Goal: Task Accomplishment & Management: Manage account settings

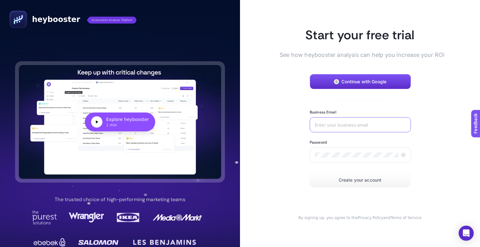
click at [350, 126] on input "Business Email" at bounding box center [360, 124] width 91 height 5
type input "[EMAIL_ADDRESS][PERSON_NAME][DOMAIN_NAME]"
click at [403, 154] on icon at bounding box center [404, 155] width 2 height 2
click at [404, 154] on icon at bounding box center [405, 154] width 2 height 2
click at [366, 181] on span "Create your account" at bounding box center [360, 180] width 43 height 5
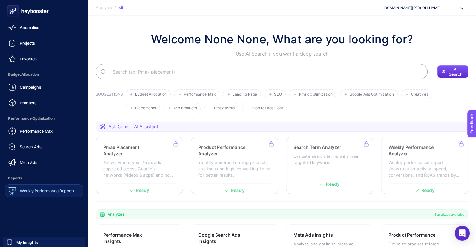
scroll to position [58, 0]
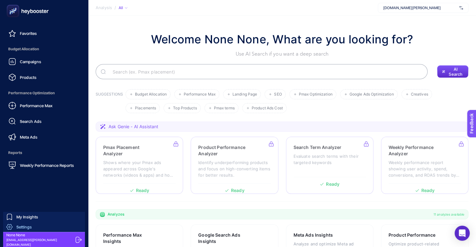
click at [27, 226] on span "Settings" at bounding box center [23, 226] width 15 height 5
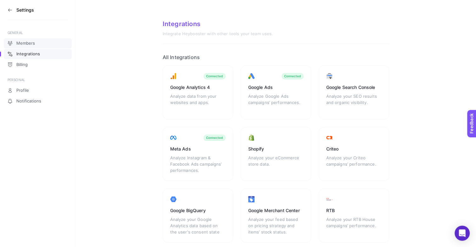
click at [42, 46] on link "Members" at bounding box center [38, 43] width 68 height 10
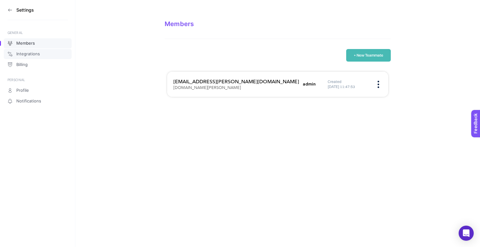
click at [42, 53] on link "Integrations" at bounding box center [38, 54] width 68 height 10
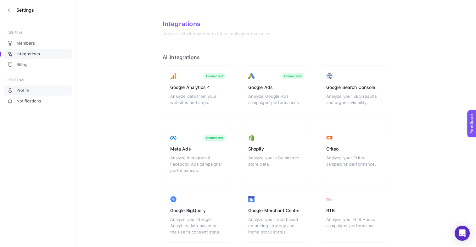
click at [25, 88] on span "Profile" at bounding box center [22, 90] width 13 height 5
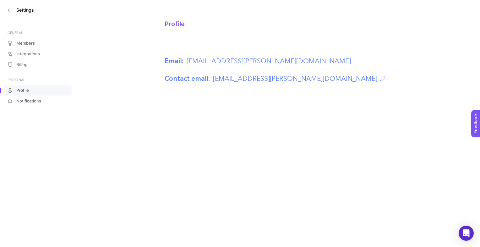
click at [179, 25] on div "Profile" at bounding box center [278, 24] width 226 height 8
drag, startPoint x: 193, startPoint y: 23, endPoint x: 171, endPoint y: 42, distance: 29.0
click at [189, 27] on div "Profile" at bounding box center [278, 24] width 226 height 8
click at [171, 42] on article "Profile Email: pazaryeri@abbate.co Contact email: pazaryeri@abbate.co" at bounding box center [278, 51] width 226 height 63
click at [181, 35] on div "Profile" at bounding box center [278, 29] width 226 height 19
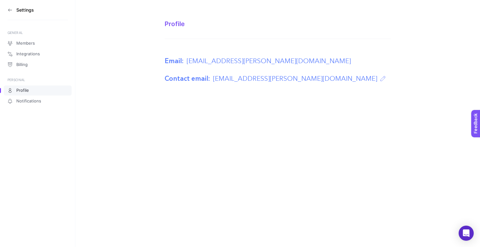
click at [206, 38] on div "Profile" at bounding box center [278, 29] width 226 height 19
click at [33, 103] on span "Notifications" at bounding box center [28, 101] width 25 height 5
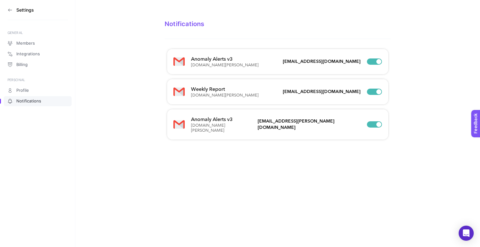
click at [28, 91] on span "Profile" at bounding box center [22, 90] width 13 height 5
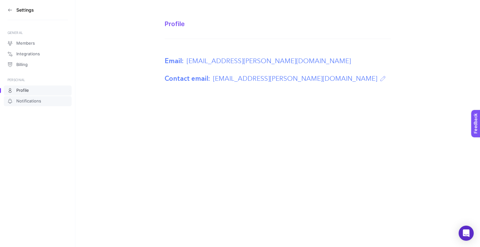
click at [26, 102] on span "Notifications" at bounding box center [28, 101] width 25 height 5
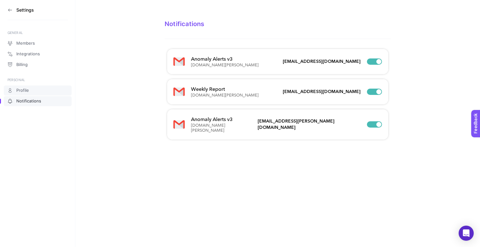
click at [28, 91] on span "Profile" at bounding box center [22, 90] width 13 height 5
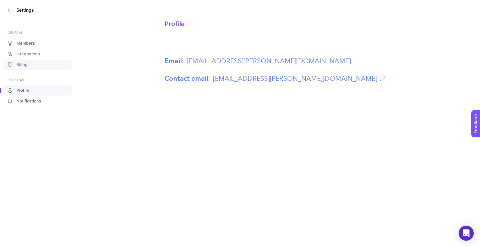
click at [30, 64] on link "Billing" at bounding box center [38, 65] width 68 height 10
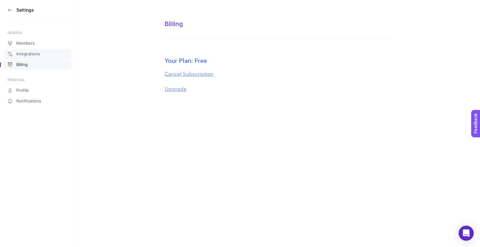
click at [30, 53] on span "Integrations" at bounding box center [28, 54] width 24 height 5
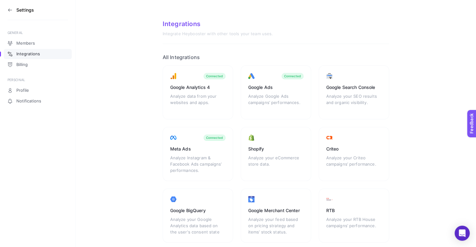
click at [32, 59] on div "Members Integrations Billing" at bounding box center [38, 54] width 68 height 32
click at [27, 69] on link "Billing" at bounding box center [38, 65] width 68 height 10
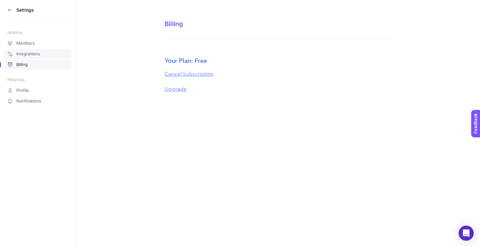
click at [40, 56] on link "Integrations" at bounding box center [38, 54] width 68 height 10
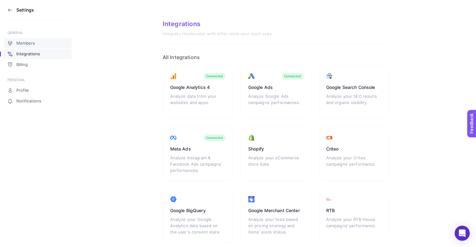
click at [45, 42] on link "Members" at bounding box center [38, 43] width 68 height 10
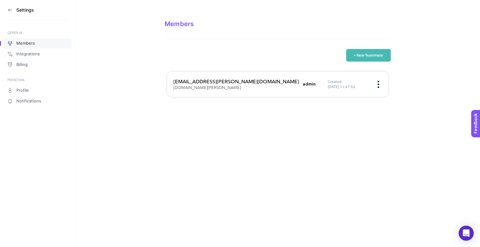
click at [17, 12] on h3 "Settings" at bounding box center [25, 10] width 18 height 5
click at [12, 10] on icon at bounding box center [9, 10] width 3 height 0
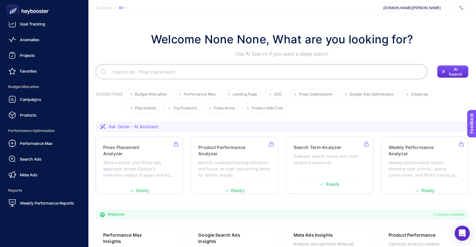
scroll to position [58, 0]
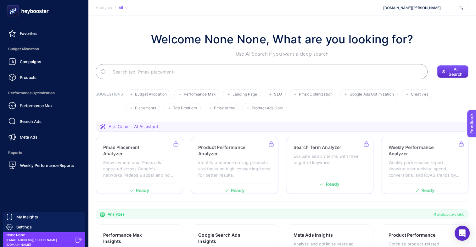
click at [19, 235] on span "None None" at bounding box center [39, 235] width 67 height 5
drag, startPoint x: 19, startPoint y: 237, endPoint x: 6, endPoint y: 235, distance: 12.7
click at [6, 235] on span "None None" at bounding box center [39, 235] width 67 height 5
click at [29, 218] on span "My Insights" at bounding box center [27, 216] width 22 height 5
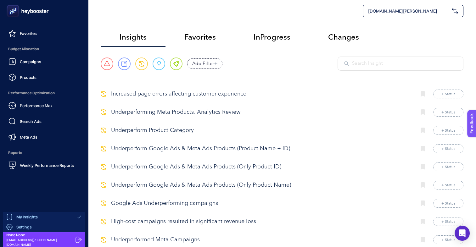
click at [29, 227] on span "Settings" at bounding box center [23, 226] width 15 height 5
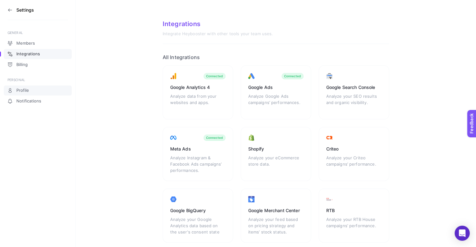
click at [28, 92] on span "Profile" at bounding box center [22, 90] width 13 height 5
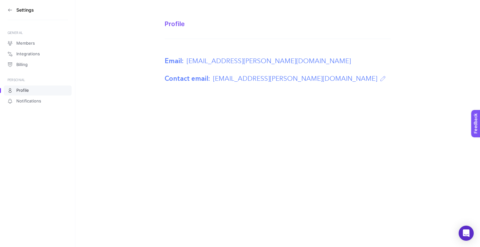
drag, startPoint x: 182, startPoint y: 22, endPoint x: 175, endPoint y: 26, distance: 8.2
click at [181, 22] on div "Profile" at bounding box center [278, 24] width 226 height 8
click at [175, 27] on div "Profile" at bounding box center [278, 24] width 226 height 8
click at [33, 104] on link "Notifications" at bounding box center [38, 101] width 68 height 10
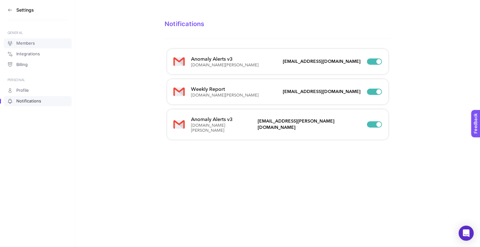
click at [24, 44] on span "Members" at bounding box center [25, 43] width 19 height 5
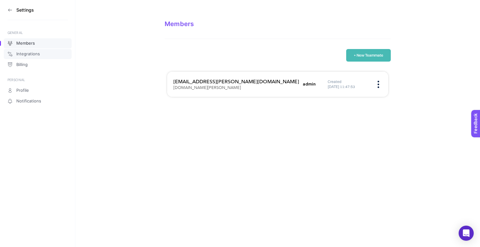
click at [24, 55] on span "Integrations" at bounding box center [28, 54] width 24 height 5
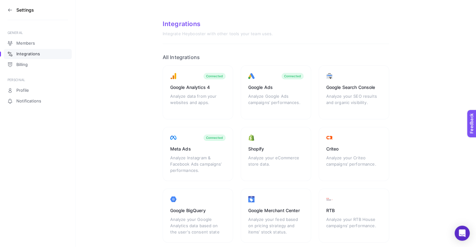
click at [20, 11] on h3 "Settings" at bounding box center [25, 10] width 18 height 5
click at [15, 10] on section "Settings" at bounding box center [38, 10] width 60 height 20
click at [10, 9] on icon at bounding box center [10, 10] width 5 height 5
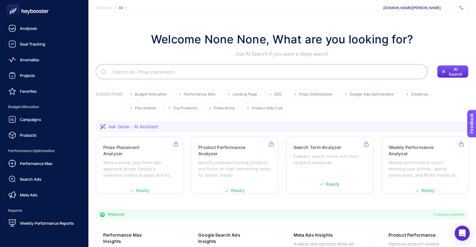
click at [12, 11] on rect at bounding box center [13, 11] width 10 height 10
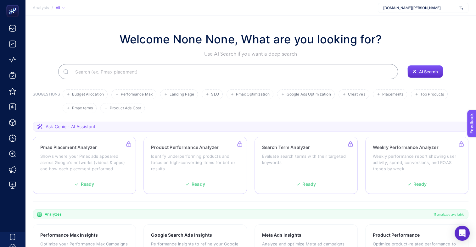
click at [424, 12] on div "www.abbate.co" at bounding box center [423, 8] width 91 height 10
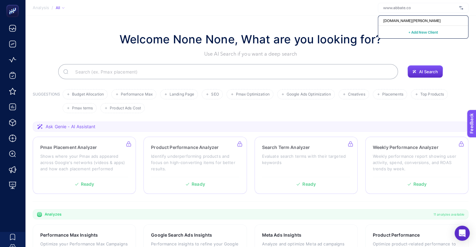
click at [329, 21] on section "Welcome None None, What are you looking for? Use AI Search if you want a deep s…" at bounding box center [250, 217] width 450 height 403
